Goal: Communication & Community: Ask a question

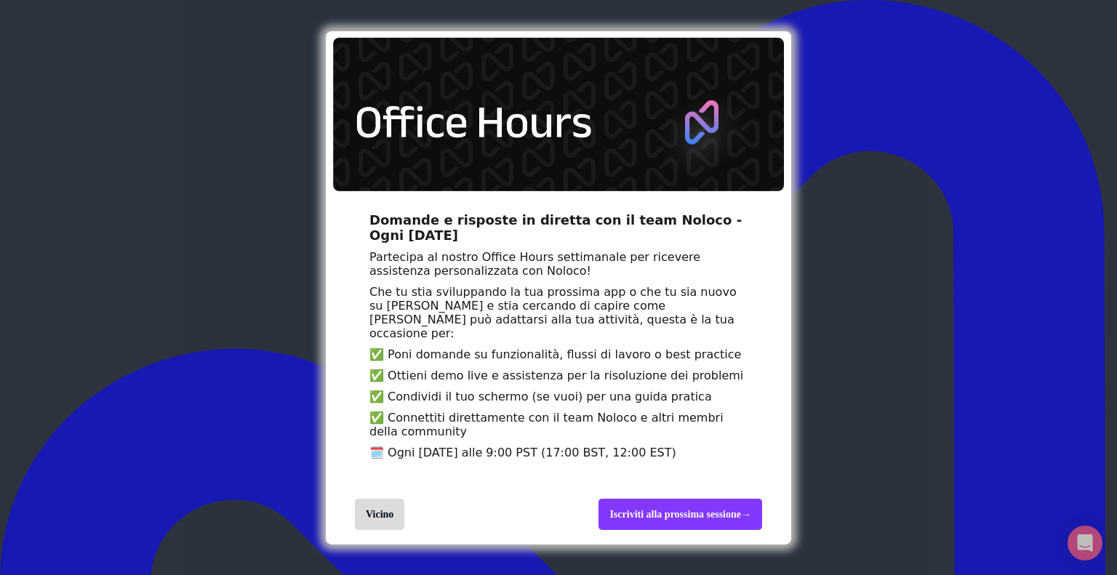
scroll to position [45, 0]
click at [896, 62] on div "Domande e risposte in diretta con il team Noloco - Ogni [DATE] Partecipa al nos…" at bounding box center [558, 287] width 1117 height 575
click at [792, 205] on div "Domande e risposte in diretta con il team Noloco - Ogni [DATE] Partecipa al nos…" at bounding box center [558, 287] width 1117 height 575
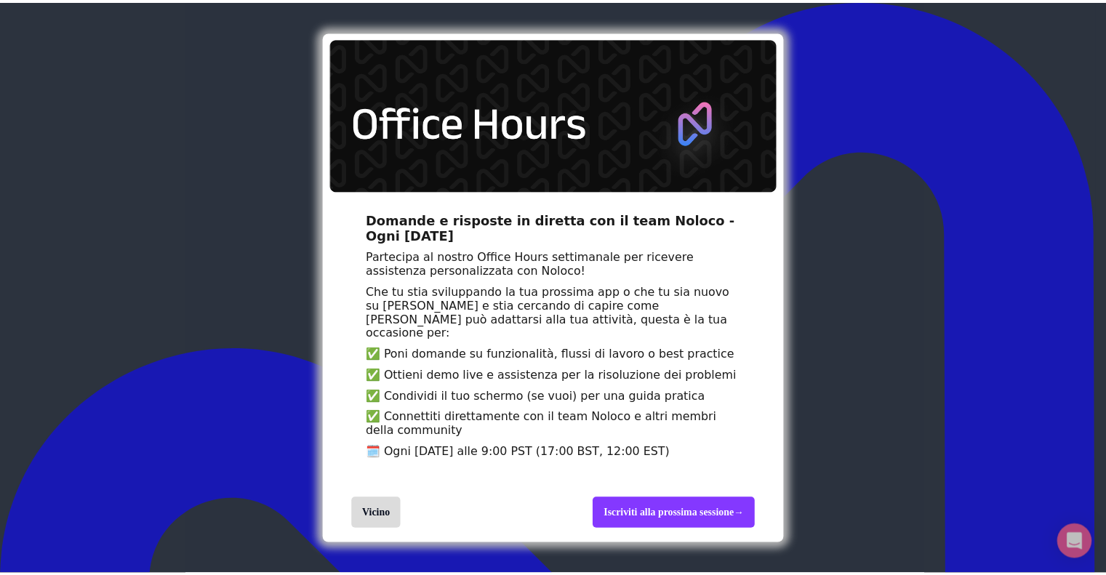
scroll to position [45, 0]
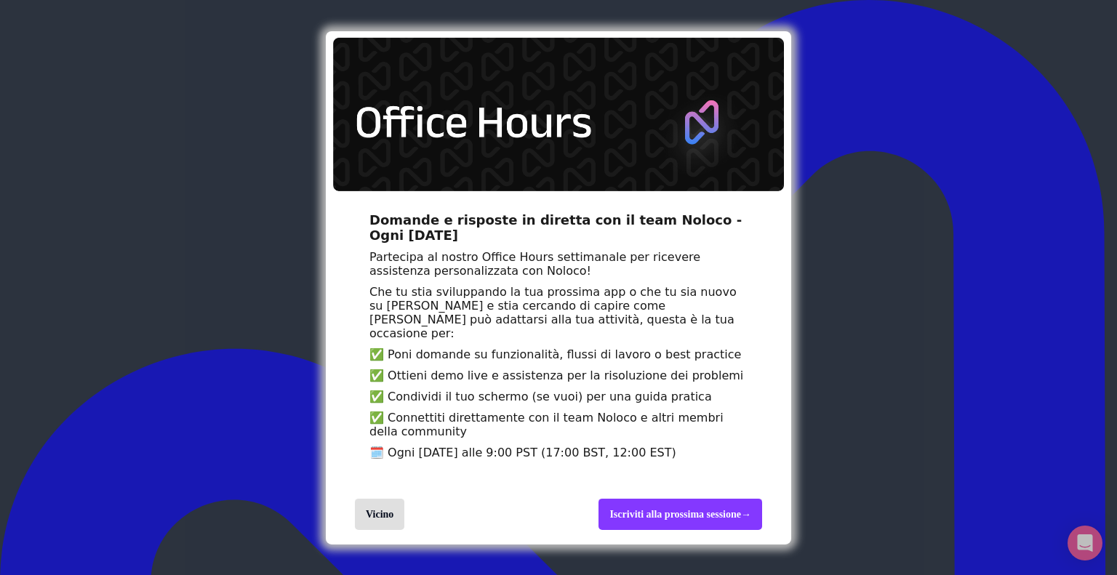
click at [395, 520] on div "Vicino" at bounding box center [379, 514] width 49 height 31
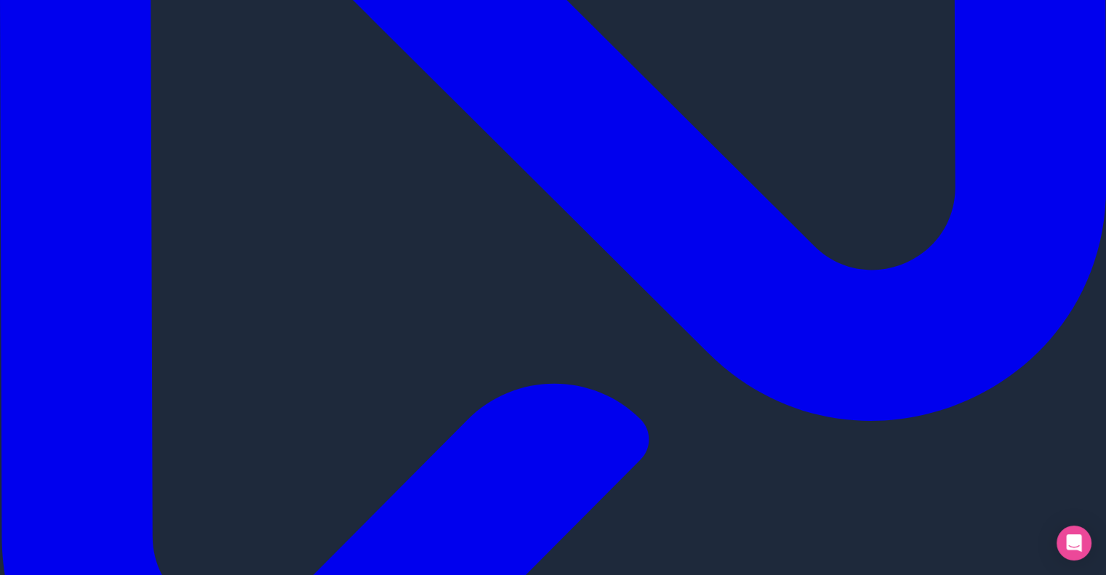
scroll to position [584, 0]
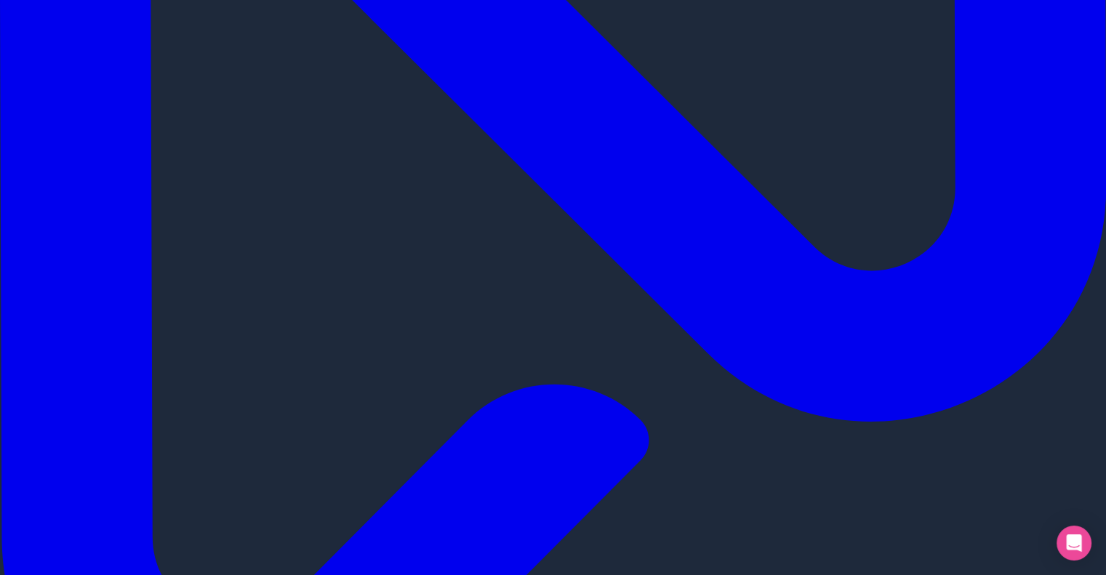
type input "Ciotole Piene Pance Felici Rescue Italia APS"
type input "T"
type input "[DOMAIN_NAME]"
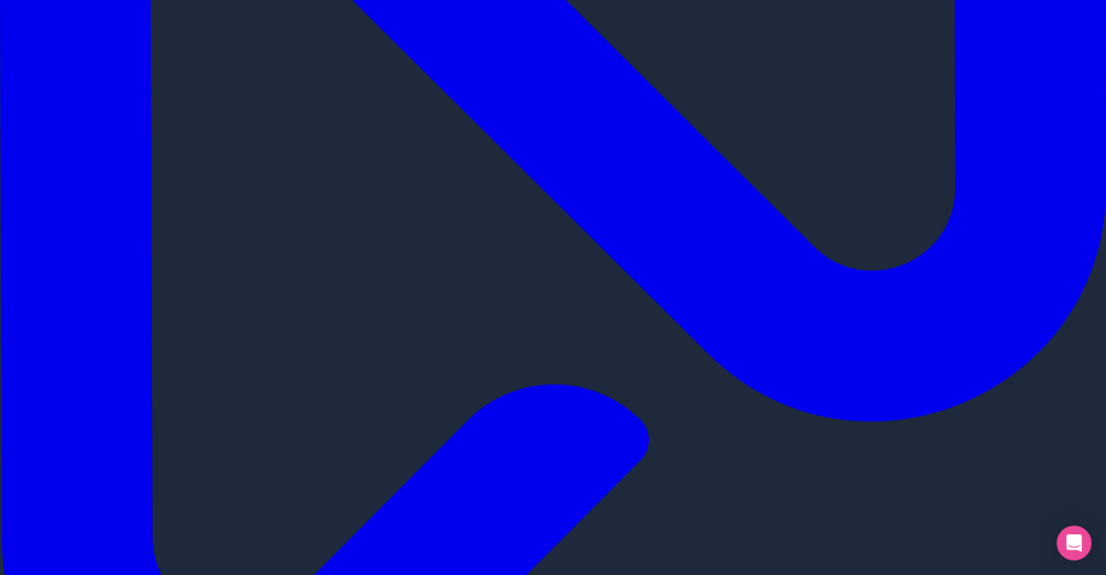
select select "Other"
select select "Less than 10"
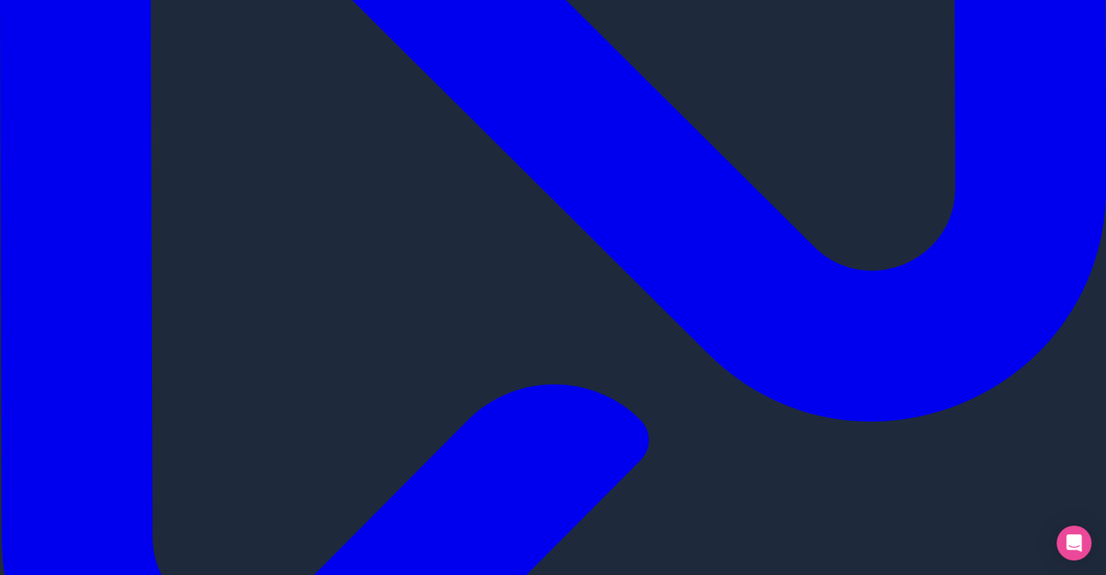
scroll to position [388, 0]
checkbox input "true"
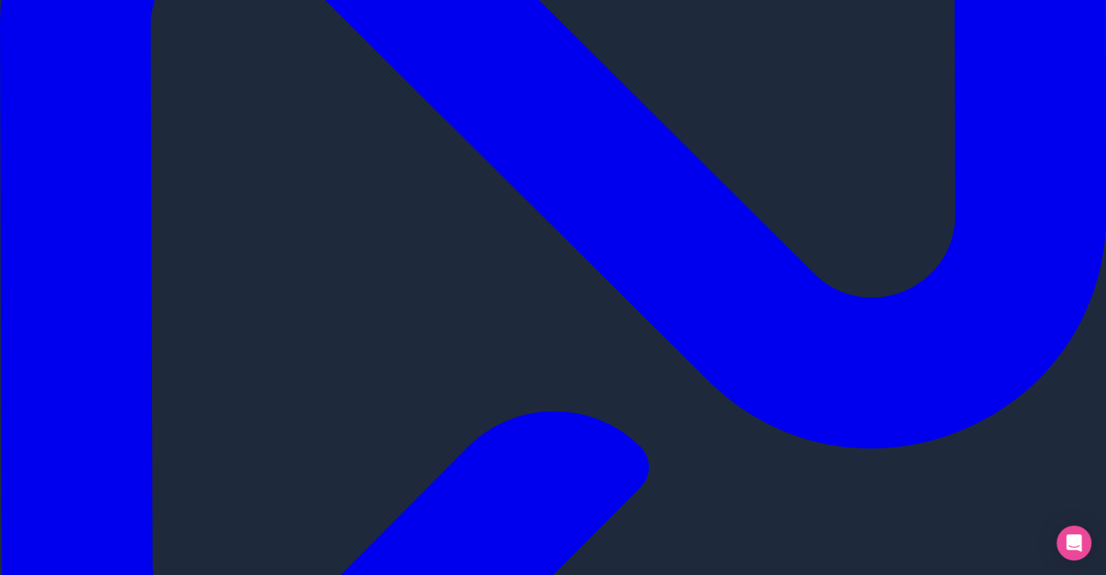
scroll to position [86, 0]
click at [1085, 540] on div "Apri Intercom Messenger" at bounding box center [1074, 543] width 39 height 39
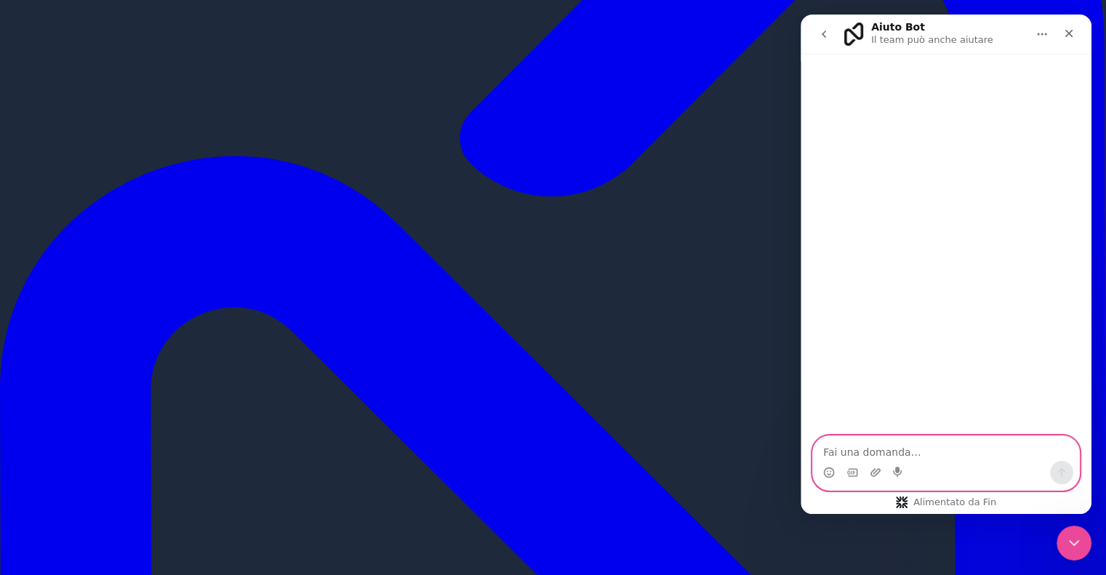
scroll to position [193, 0]
paste textarea "Good morning, I would like to know if you offer any special pricing for the "Pr…"
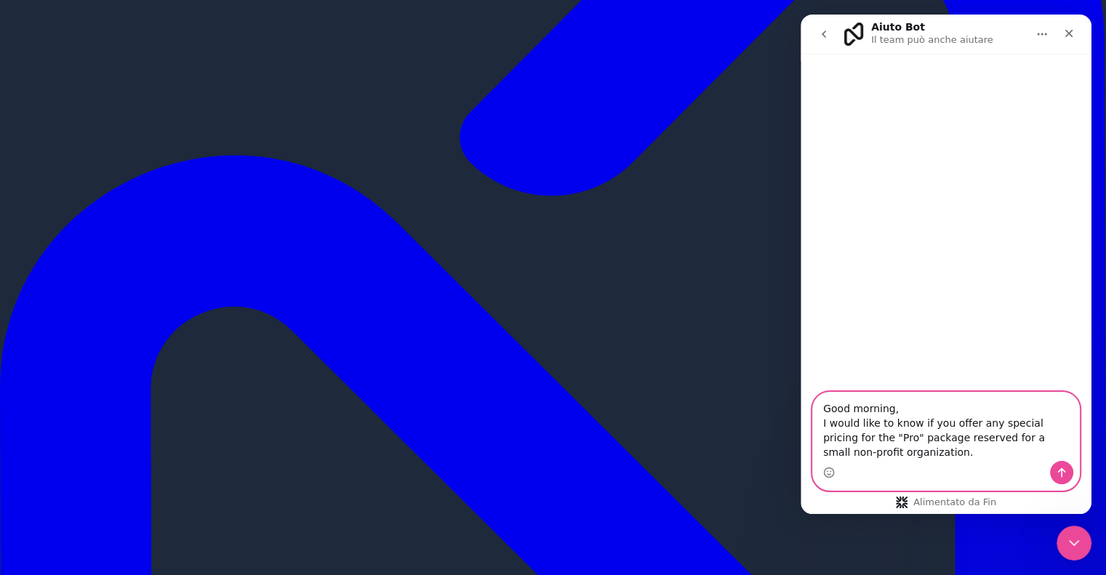
type textarea "Good morning, I would like to know if you offer any special pricing for the "Pr…"
click at [1072, 474] on button "Invia un messaggio…" at bounding box center [1061, 472] width 23 height 23
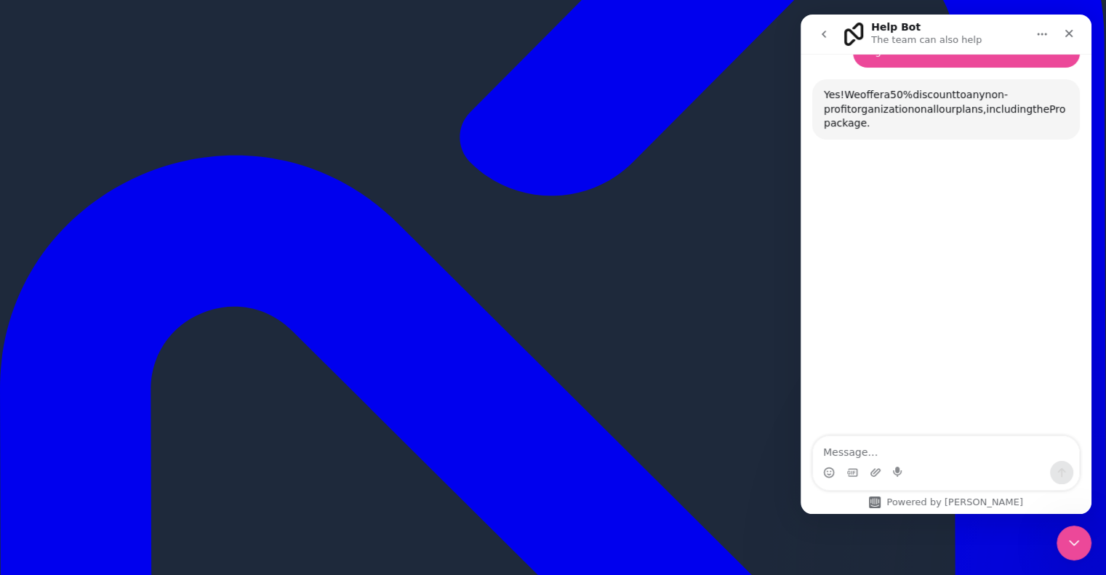
scroll to position [134, 0]
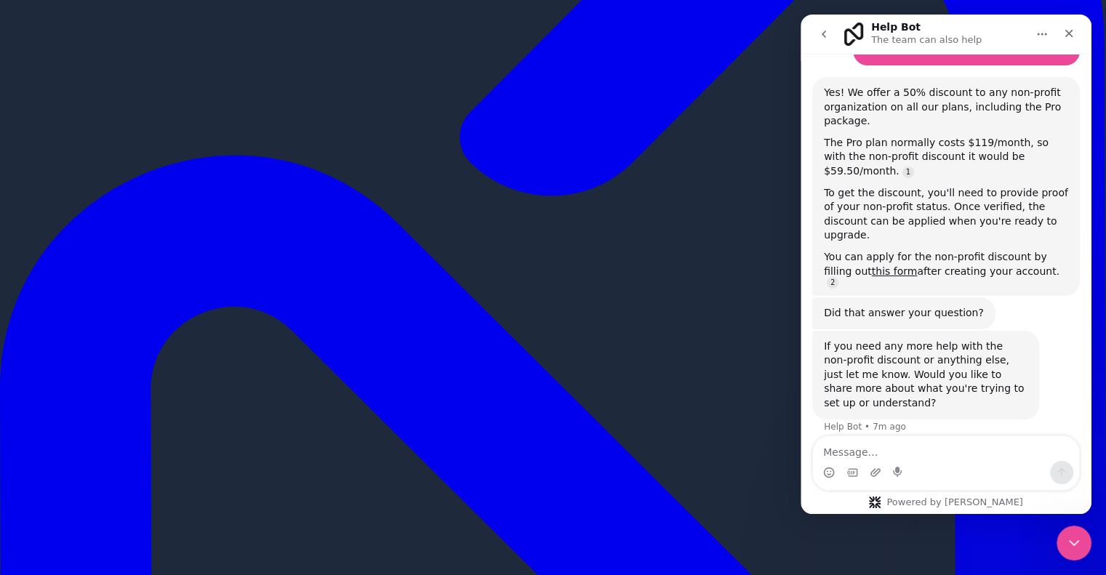
click at [937, 340] on div "If you need any more help with the non-profit discount or anything else, just l…" at bounding box center [926, 375] width 204 height 71
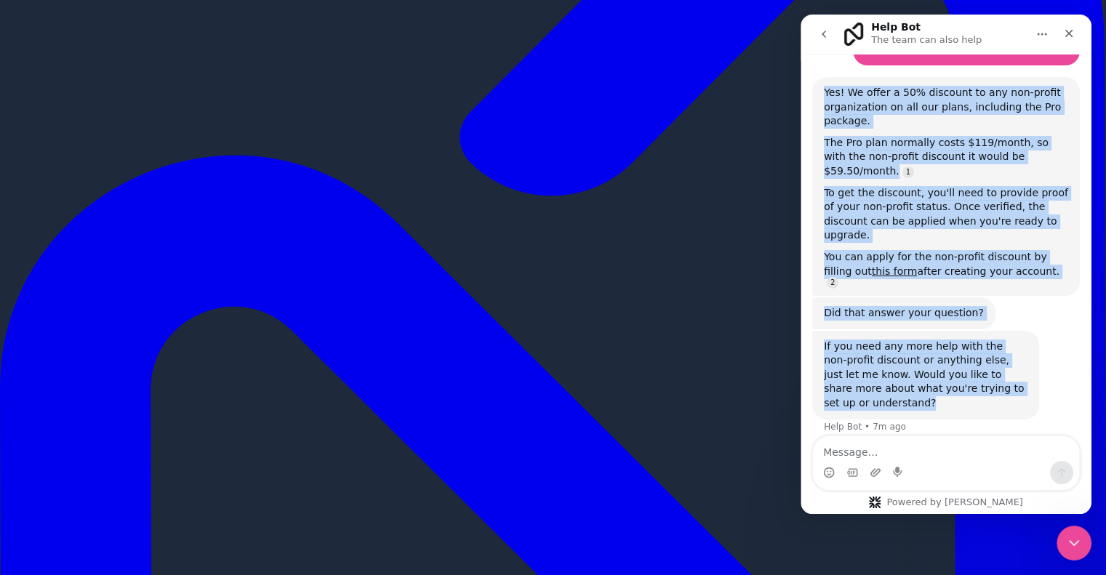
drag, startPoint x: 1016, startPoint y: 347, endPoint x: 813, endPoint y: 81, distance: 334.4
click at [813, 81] on div "Good morning, I would like to know if you offer any special pricing for the "Pr…" at bounding box center [946, 214] width 268 height 475
copy div "Yes! We offer a 50% discount to any non-profit organization on all our plans, i…"
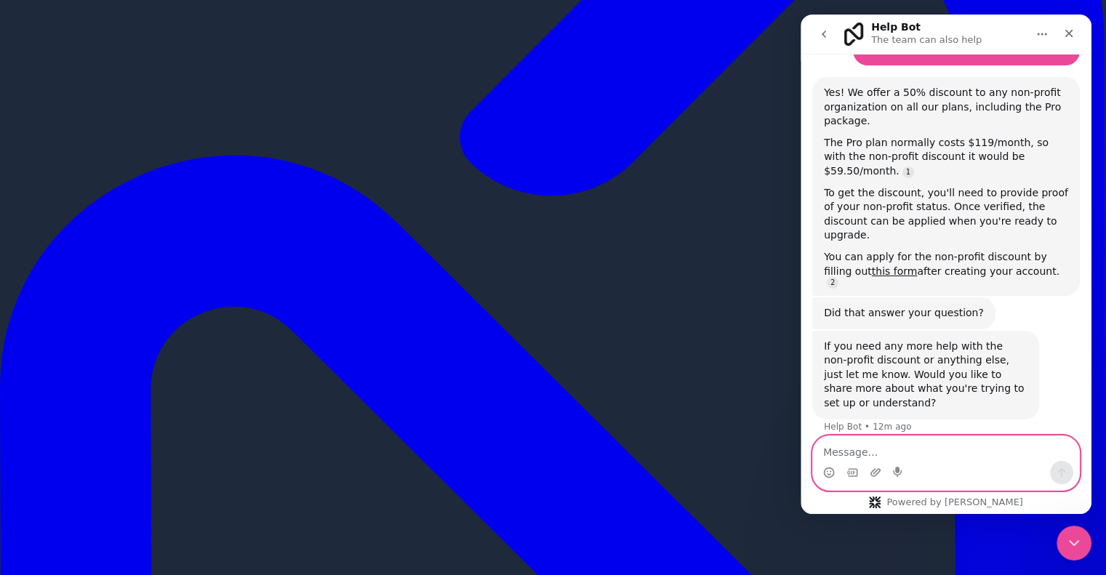
click at [865, 454] on textarea "Message…" at bounding box center [946, 448] width 266 height 25
paste textarea "I have already signed up as a private user. Is it possible to change the accoun…"
type textarea "I have already signed up as a private user. Is it possible to change the accoun…"
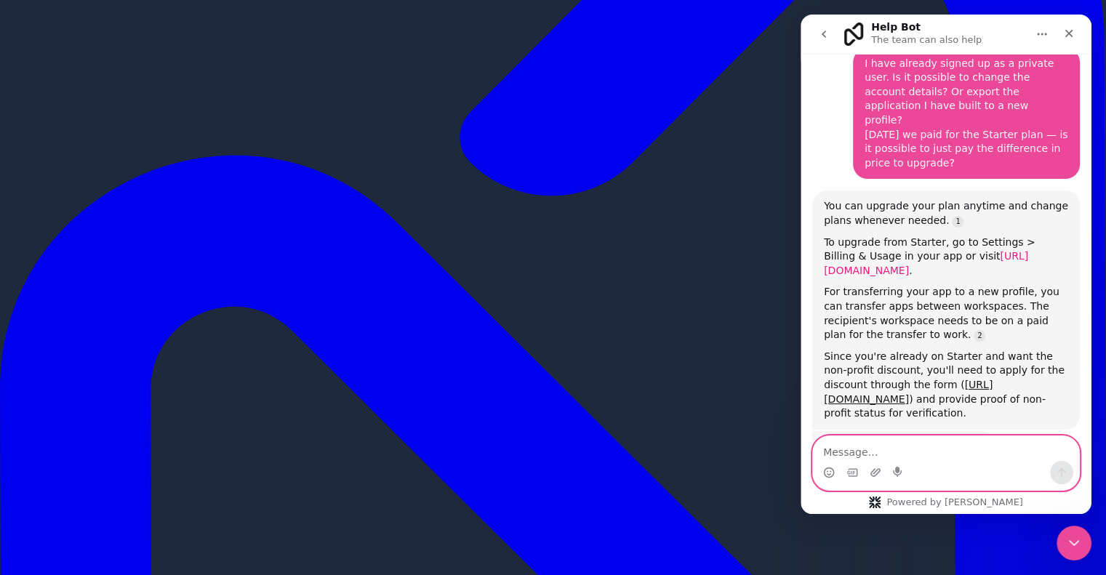
scroll to position [534, 0]
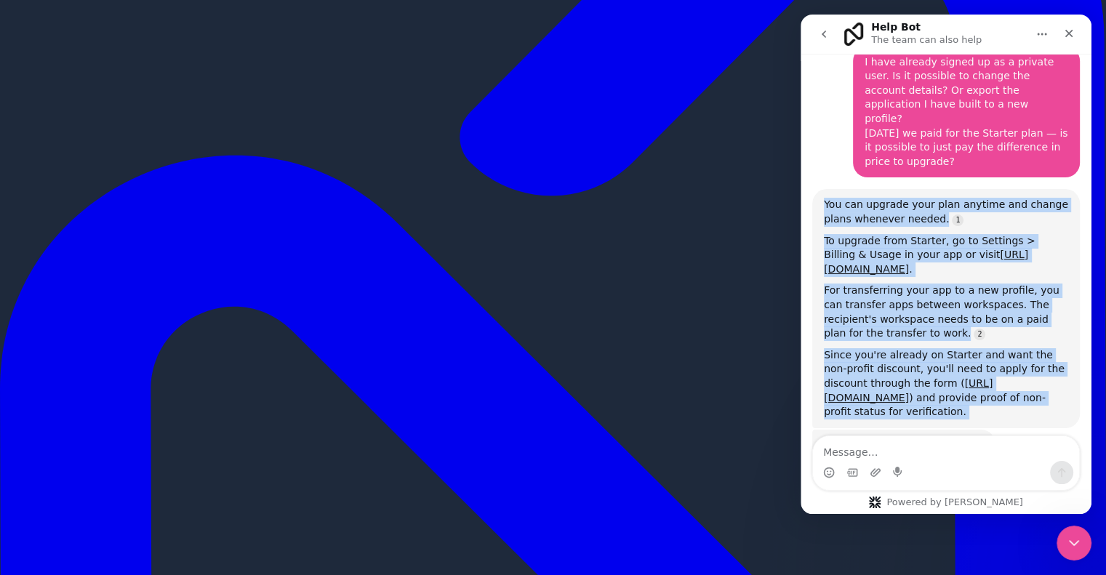
drag, startPoint x: 826, startPoint y: 134, endPoint x: 965, endPoint y: 387, distance: 288.0
click at [965, 387] on div "Good morning, I would like to know if you offer any special pricing for the "Pr…" at bounding box center [946, 35] width 268 height 915
copy div "You can upgrade your plan anytime and change plans whenever needed. To upgrade …"
